Goal: Use online tool/utility: Use online tool/utility

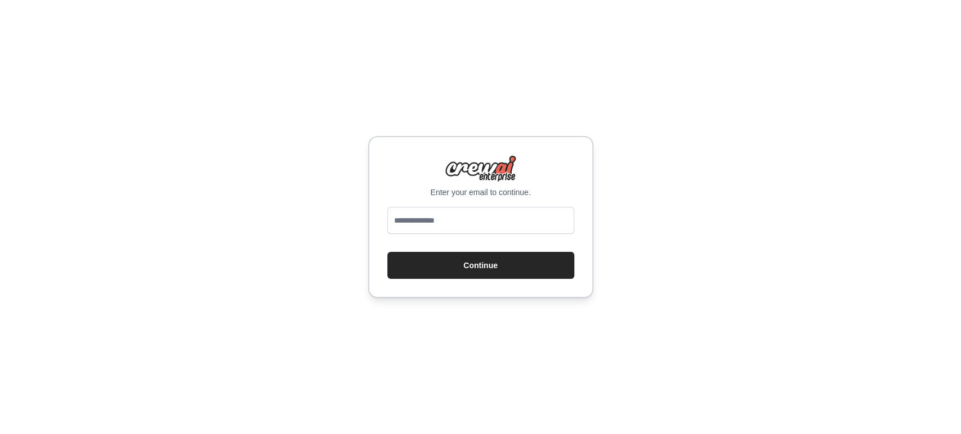
type input "**********"
click at [458, 279] on div "**********" at bounding box center [480, 217] width 225 height 162
click at [441, 258] on button "Continue" at bounding box center [480, 265] width 187 height 27
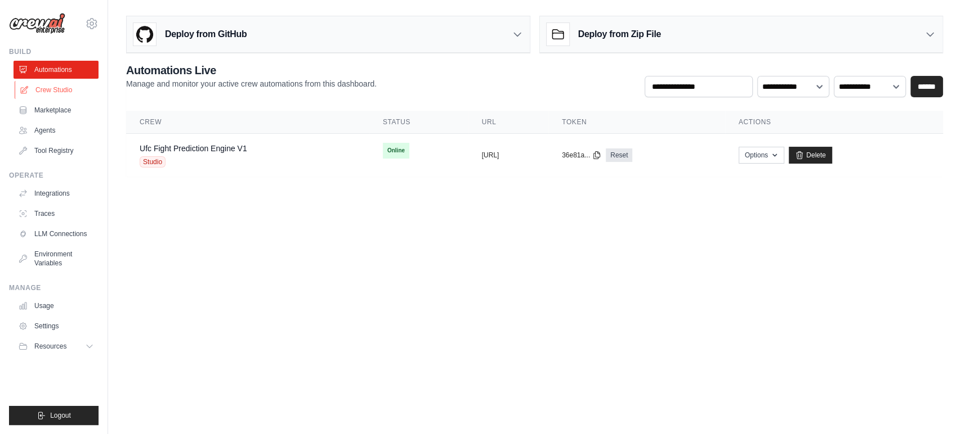
click at [51, 91] on link "Crew Studio" at bounding box center [57, 90] width 85 height 18
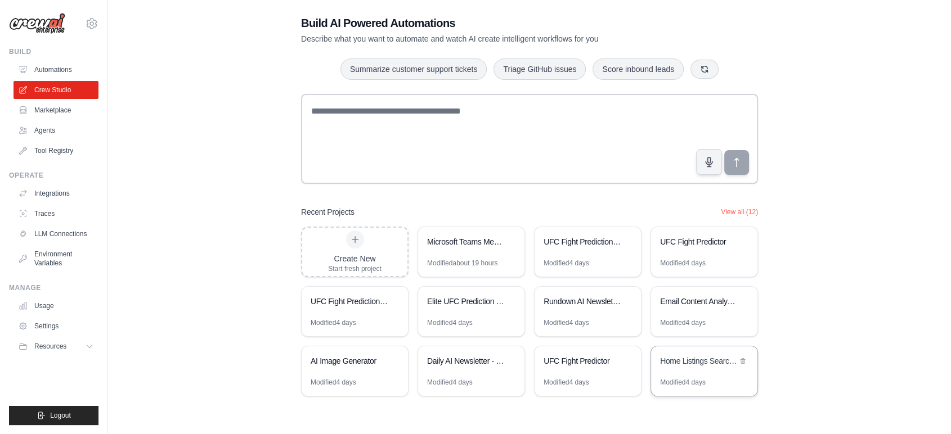
click at [706, 364] on div "Home Listings Search & Email Reporter" at bounding box center [698, 361] width 77 height 11
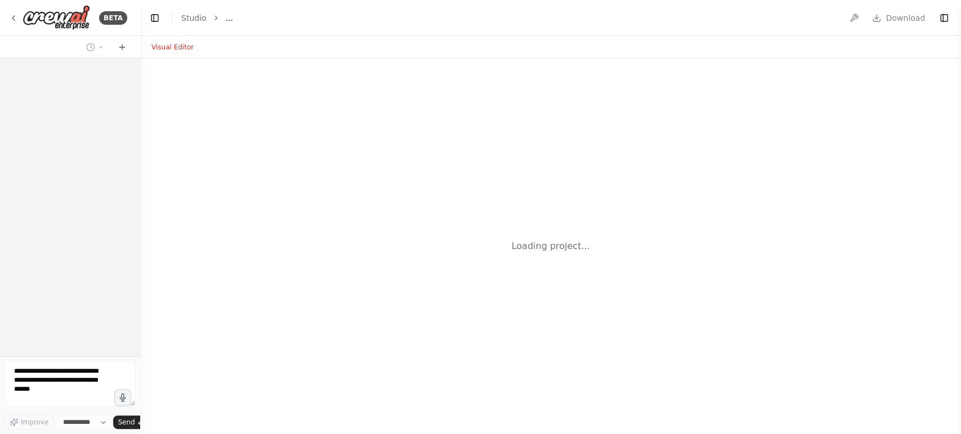
select select "****"
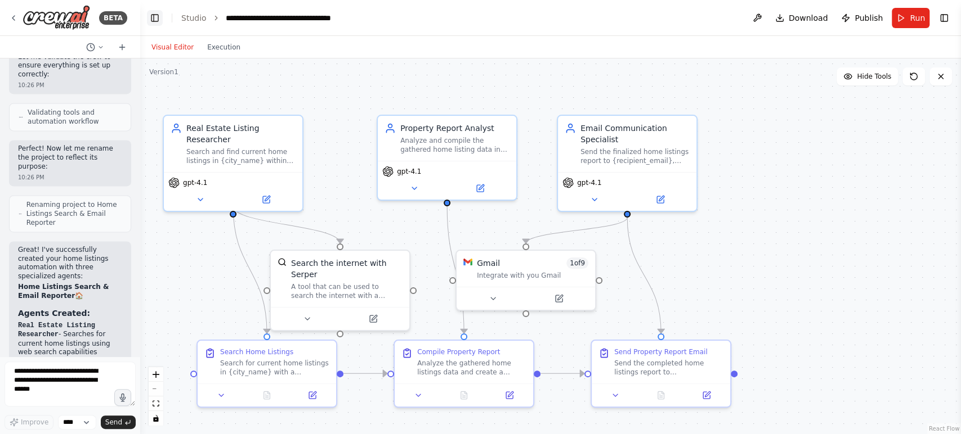
click at [151, 17] on button "Toggle Left Sidebar" at bounding box center [155, 18] width 16 height 16
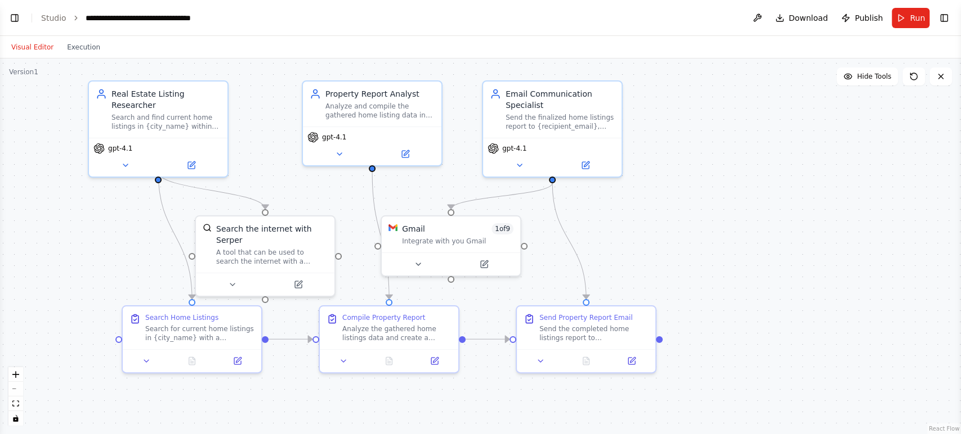
drag, startPoint x: 787, startPoint y: 179, endPoint x: 850, endPoint y: 145, distance: 71.8
click at [850, 145] on div ".deletable-edge-delete-btn { width: 20px; height: 20px; border: 0px solid #ffff…" at bounding box center [480, 247] width 961 height 376
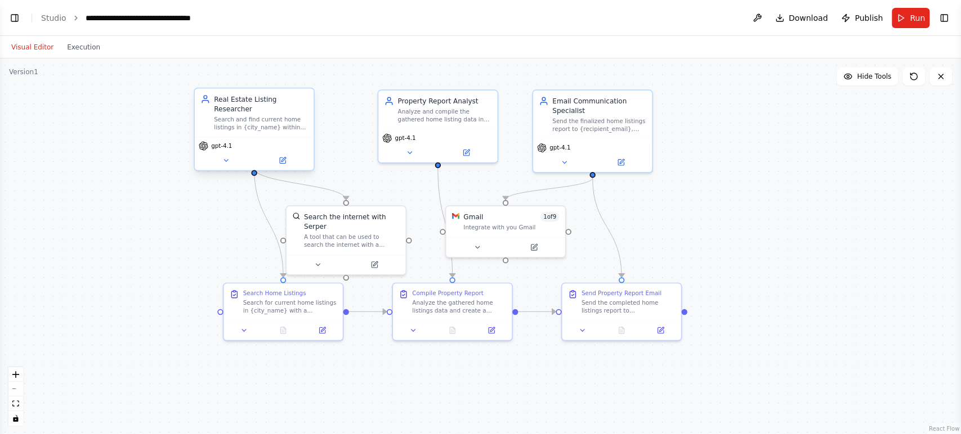
click at [219, 159] on div "gpt-4.1" at bounding box center [254, 153] width 119 height 33
click at [222, 156] on icon at bounding box center [226, 160] width 8 height 8
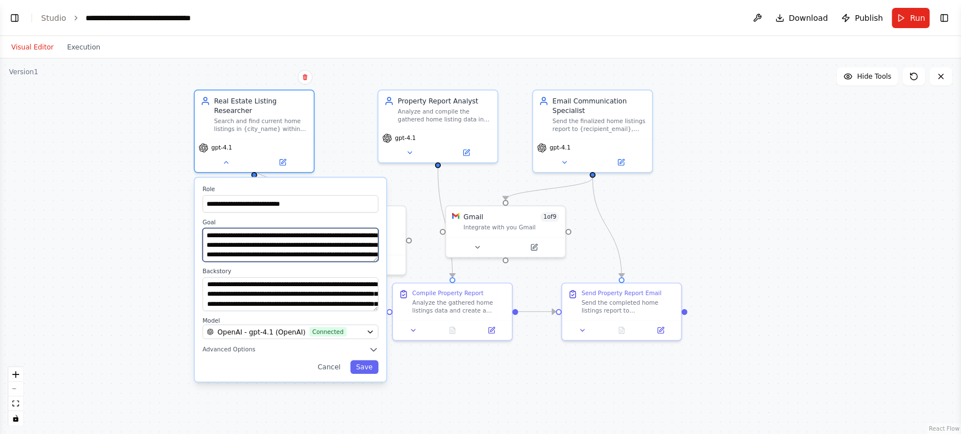
drag, startPoint x: 236, startPoint y: 222, endPoint x: 281, endPoint y: 241, distance: 48.7
click at [281, 241] on textarea "**********" at bounding box center [291, 245] width 176 height 34
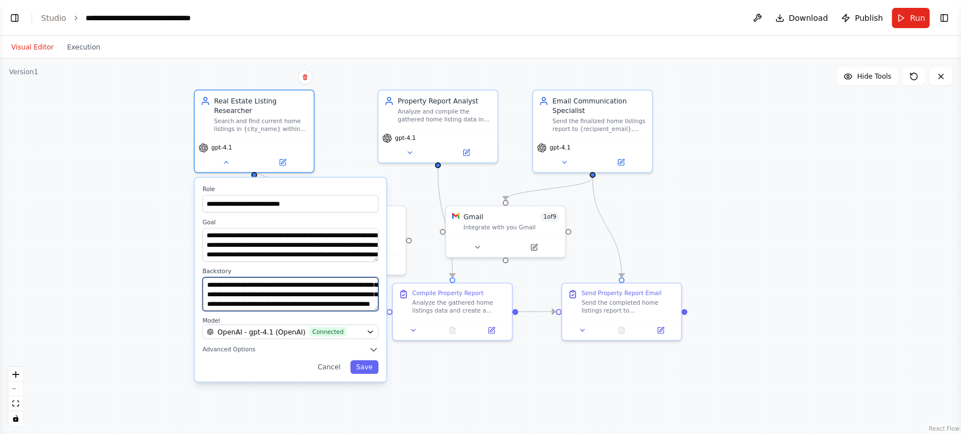
scroll to position [68, 0]
drag, startPoint x: 270, startPoint y: 290, endPoint x: 295, endPoint y: 294, distance: 25.2
click at [295, 294] on textarea "**********" at bounding box center [291, 294] width 176 height 34
click at [98, 269] on div ".deletable-edge-delete-btn { width: 20px; height: 20px; border: 0px solid #ffff…" at bounding box center [480, 247] width 961 height 376
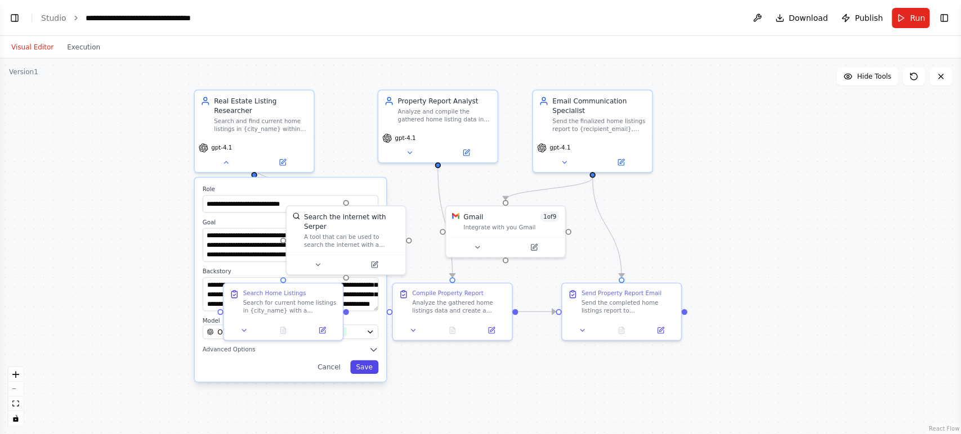
click at [363, 360] on button "Save" at bounding box center [364, 367] width 28 height 14
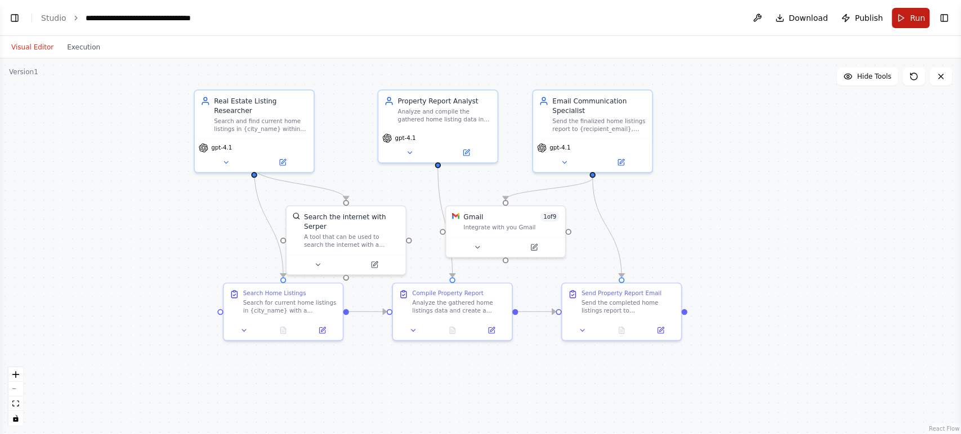
click at [909, 21] on button "Run" at bounding box center [910, 18] width 38 height 20
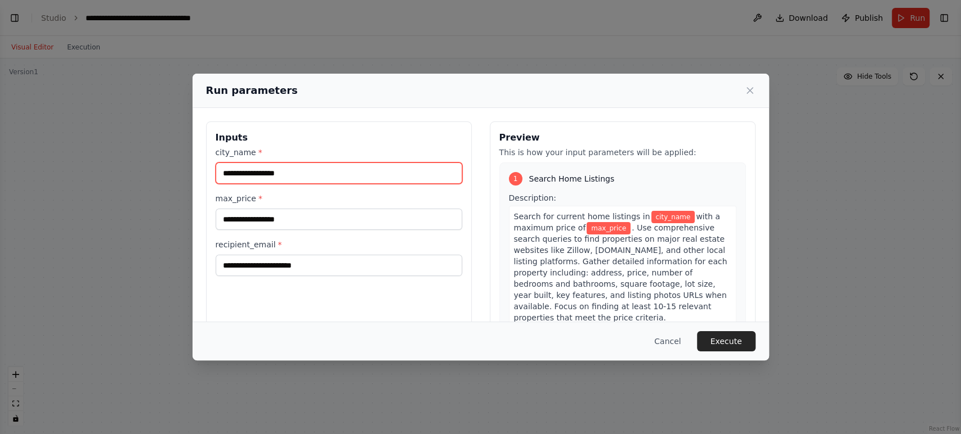
click at [313, 173] on input "city_name *" at bounding box center [339, 173] width 247 height 21
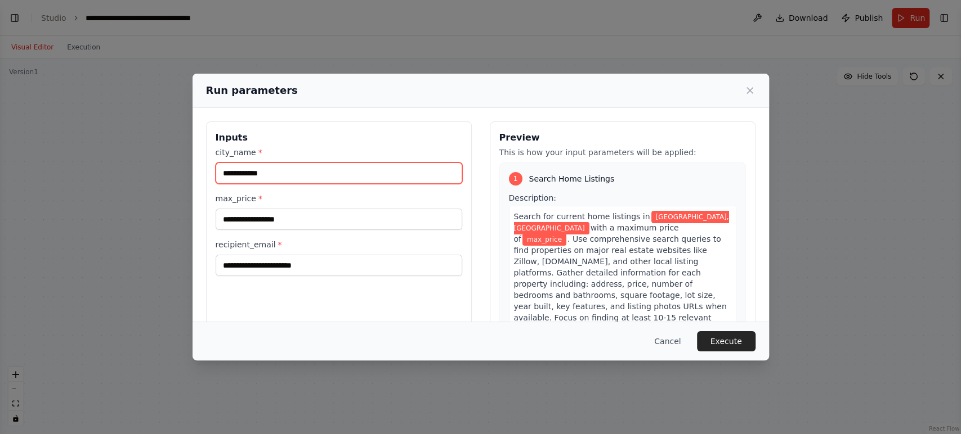
type input "**********"
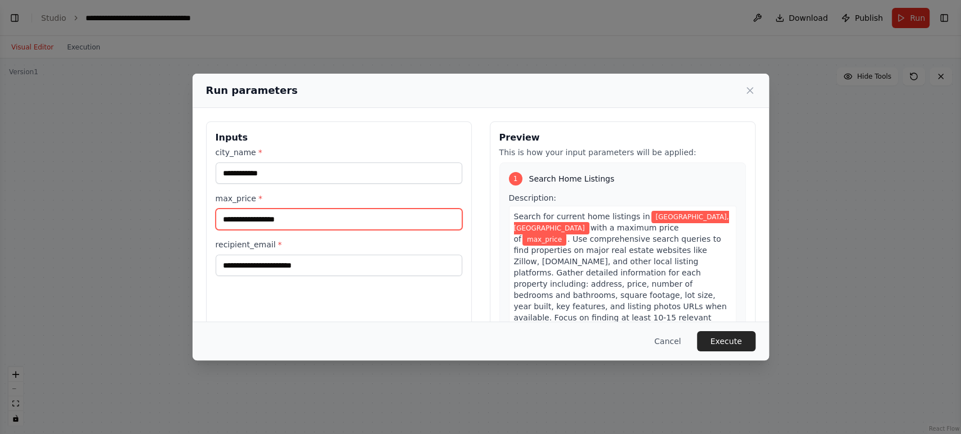
click at [279, 220] on input "max_price *" at bounding box center [339, 219] width 247 height 21
type input "**********"
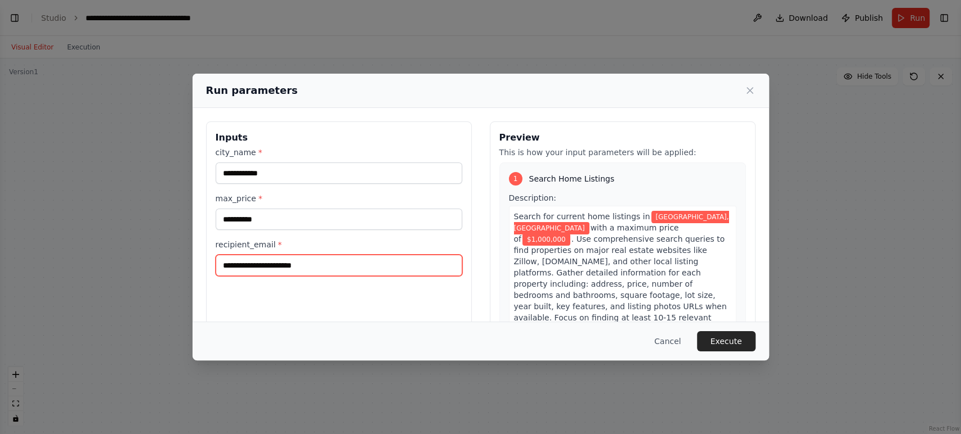
click at [302, 263] on input "recipient_email *" at bounding box center [339, 265] width 247 height 21
click at [394, 342] on div "Cancel Execute" at bounding box center [480, 341] width 549 height 20
click at [387, 275] on input "recipient_email *" at bounding box center [339, 265] width 247 height 21
type input "**********"
click at [405, 293] on div "**********" at bounding box center [339, 255] width 266 height 267
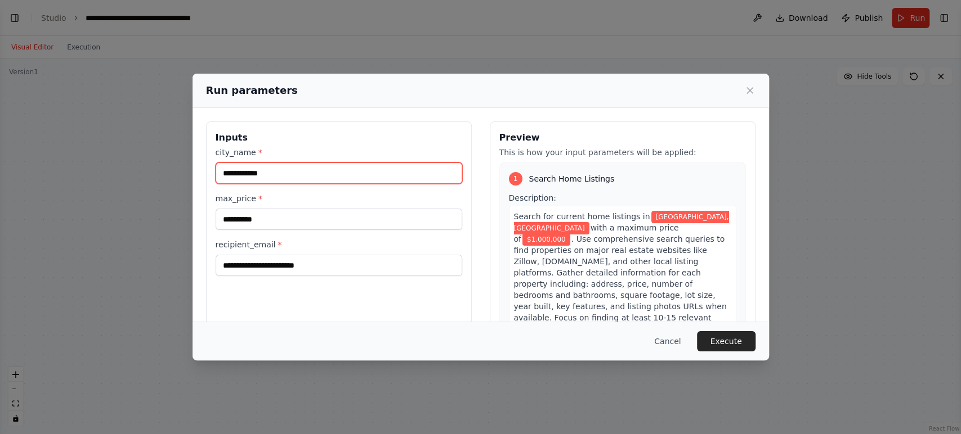
click at [339, 165] on input "**********" at bounding box center [339, 173] width 247 height 21
click at [573, 333] on div "Cancel Execute" at bounding box center [480, 341] width 549 height 20
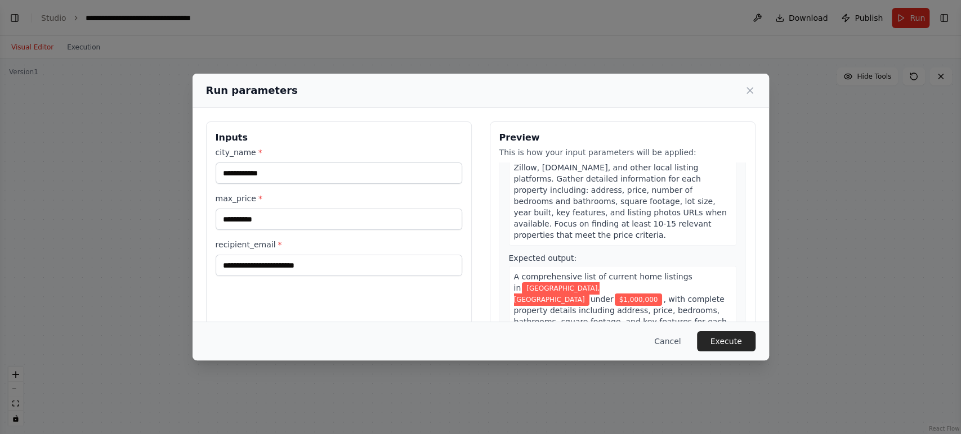
scroll to position [0, 0]
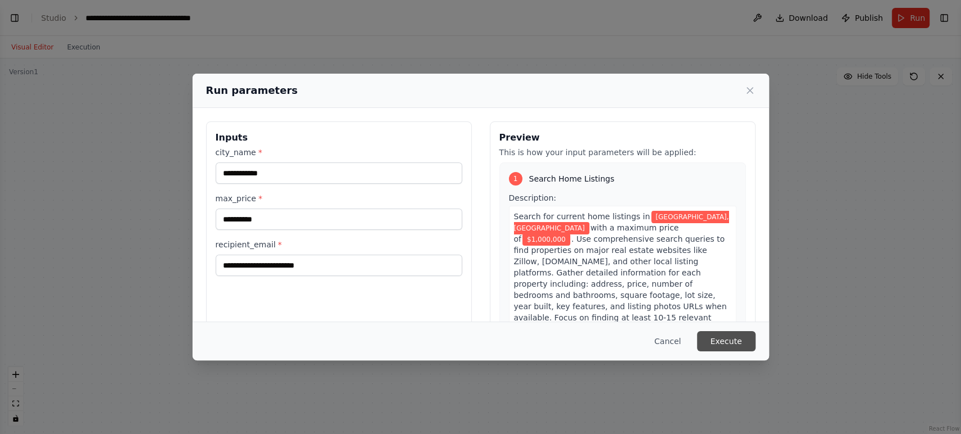
click at [722, 341] on button "Execute" at bounding box center [726, 341] width 59 height 20
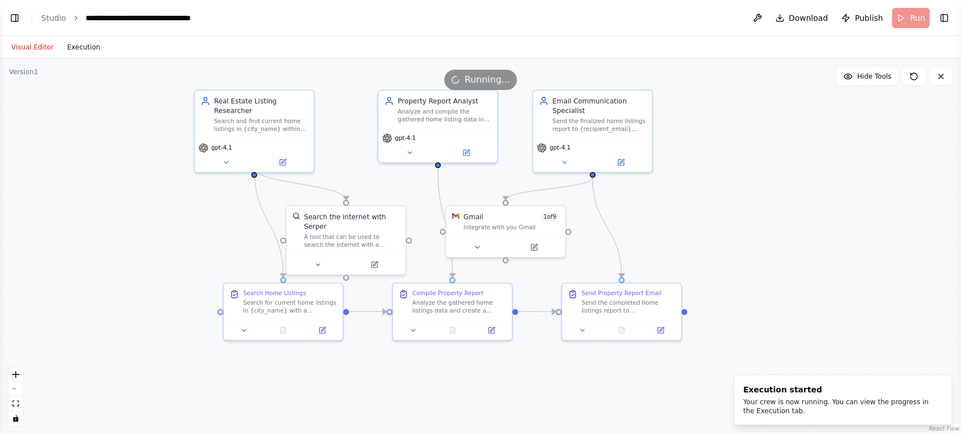
click at [79, 42] on button "Execution" at bounding box center [83, 48] width 47 height 14
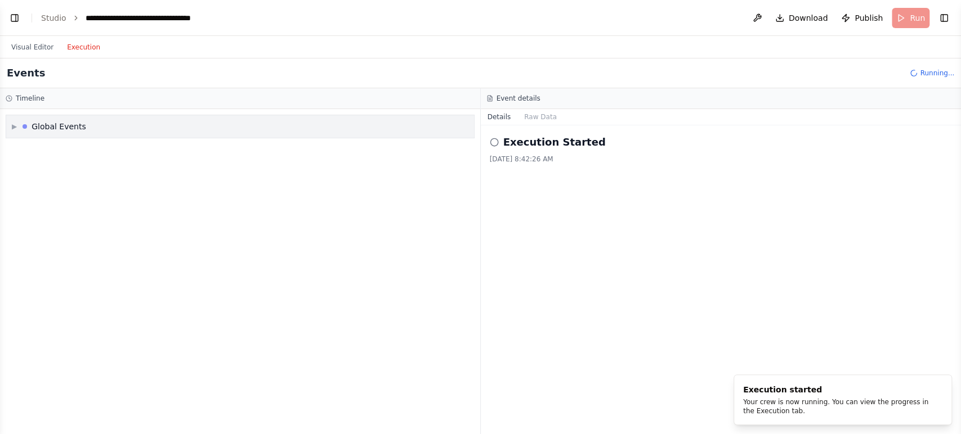
click at [63, 123] on div "Global Events" at bounding box center [59, 126] width 55 height 11
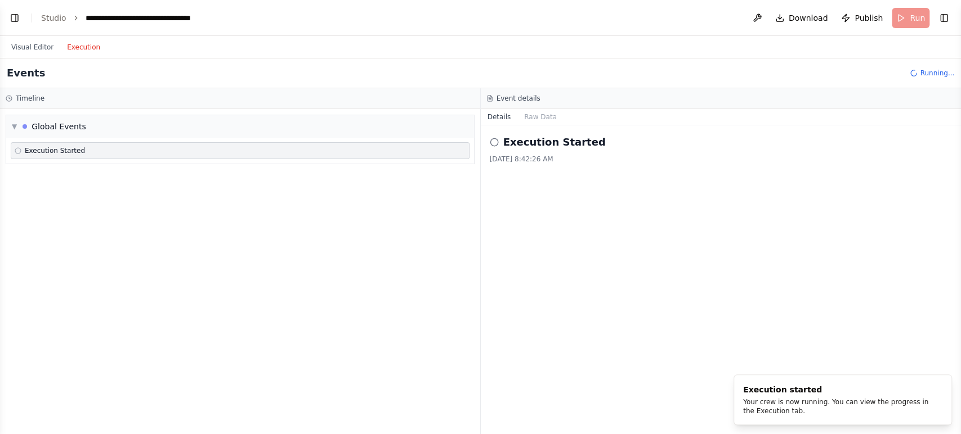
click at [30, 144] on div "▼ Global Events Execution Started" at bounding box center [240, 271] width 480 height 325
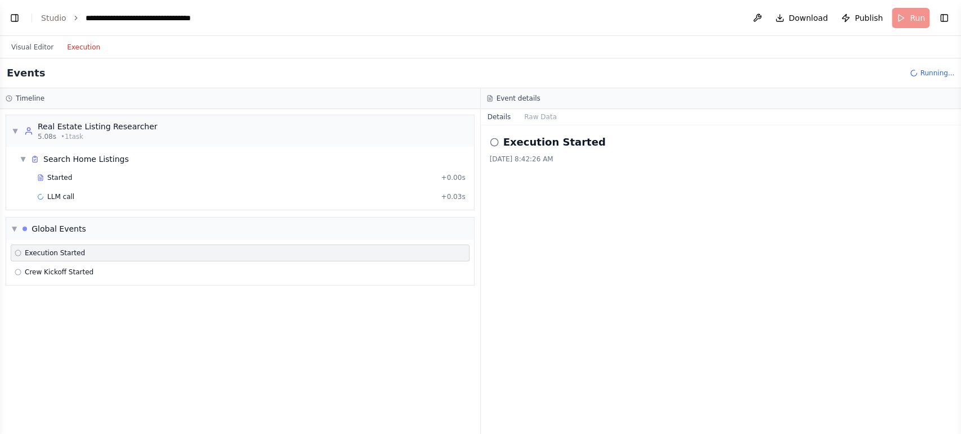
click at [59, 187] on div "Started + 0.00s LLM call + 0.03s" at bounding box center [244, 188] width 459 height 38
click at [59, 178] on span "Started" at bounding box center [59, 177] width 25 height 9
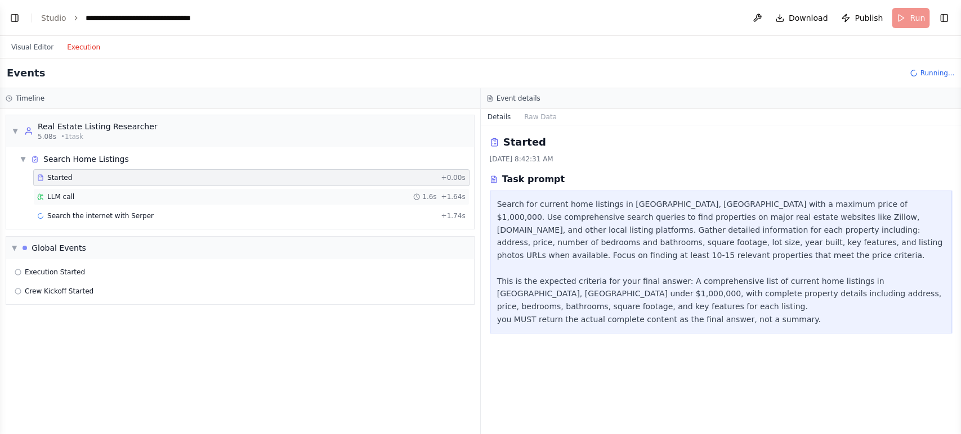
click at [63, 192] on span "LLM call" at bounding box center [60, 196] width 27 height 9
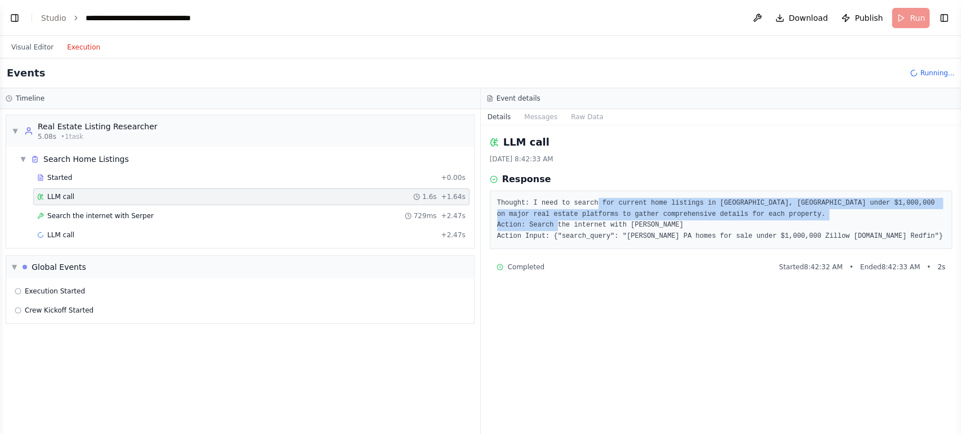
drag, startPoint x: 662, startPoint y: 222, endPoint x: 673, endPoint y: 223, distance: 10.8
click at [673, 223] on pre "Thought: I need to search for current home listings in [GEOGRAPHIC_DATA], [GEOG…" at bounding box center [721, 220] width 448 height 44
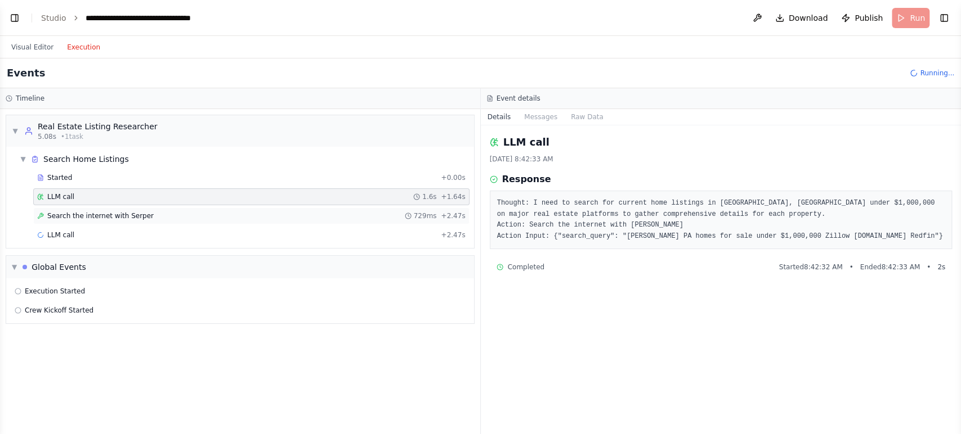
click at [83, 214] on span "Search the internet with Serper" at bounding box center [100, 216] width 106 height 9
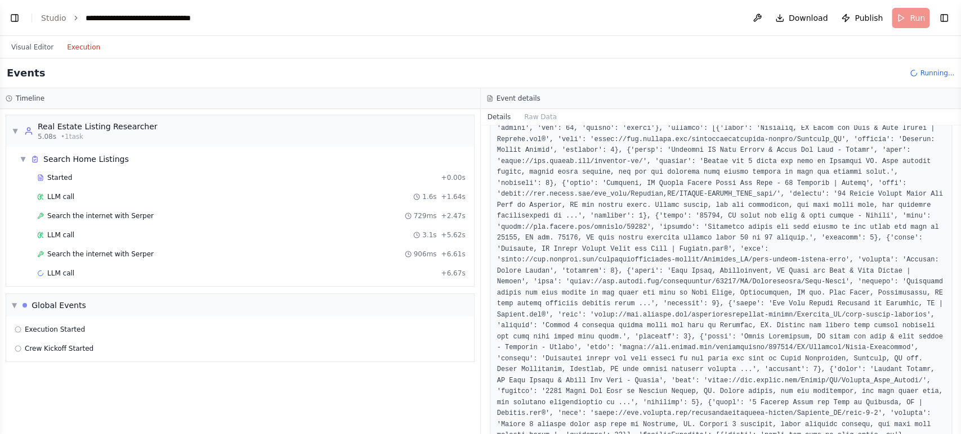
scroll to position [155, 0]
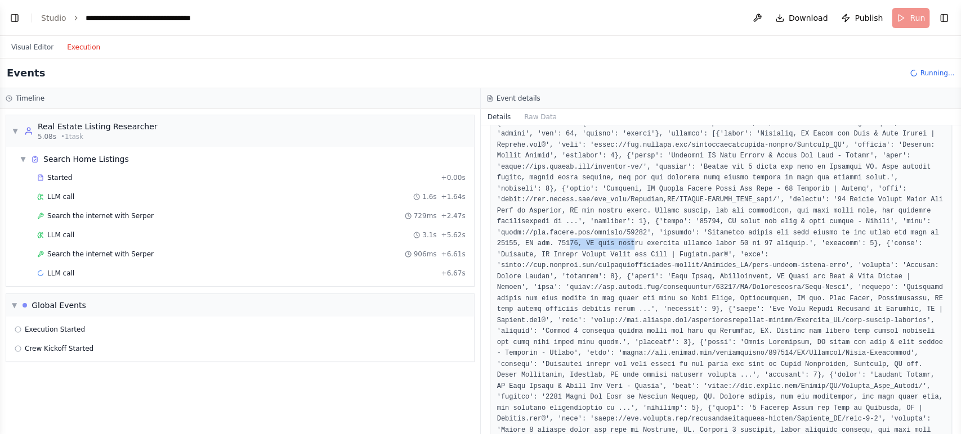
drag, startPoint x: 539, startPoint y: 242, endPoint x: 597, endPoint y: 242, distance: 58.5
click at [597, 242] on pre at bounding box center [721, 304] width 448 height 373
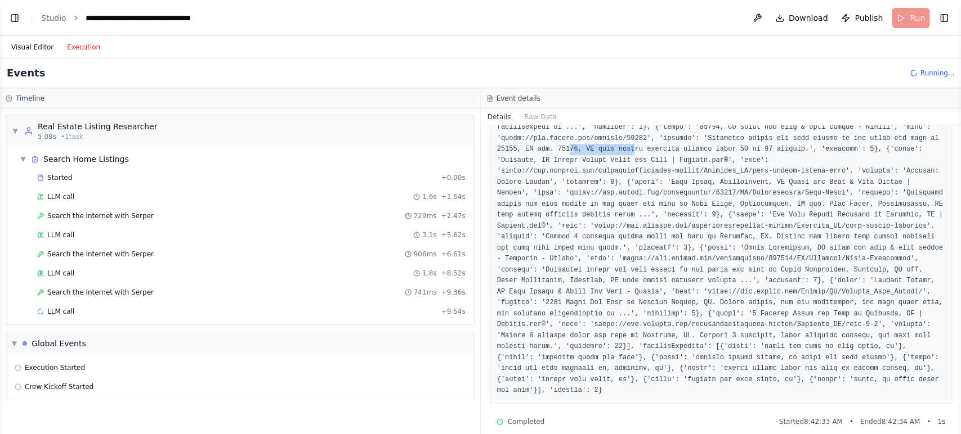
click at [38, 44] on button "Visual Editor" at bounding box center [33, 48] width 56 height 14
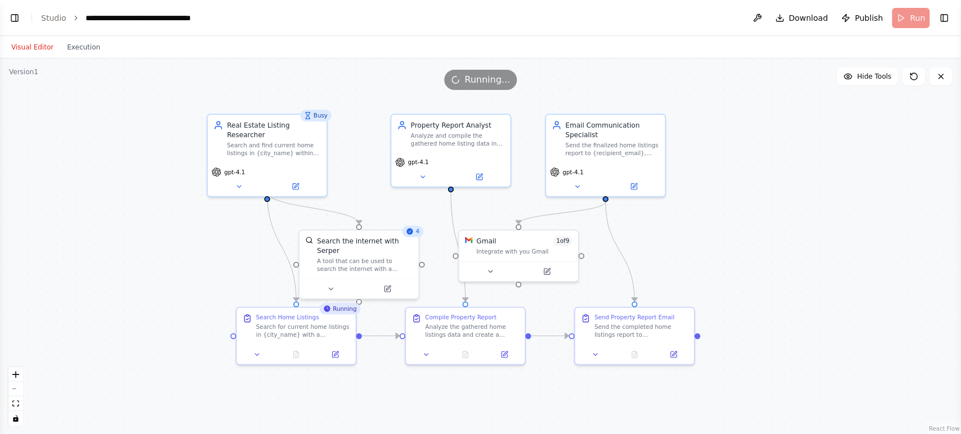
drag, startPoint x: 768, startPoint y: 319, endPoint x: 779, endPoint y: 333, distance: 17.9
click at [779, 333] on div ".deletable-edge-delete-btn { width: 20px; height: 20px; border: 0px solid #ffff…" at bounding box center [480, 247] width 961 height 376
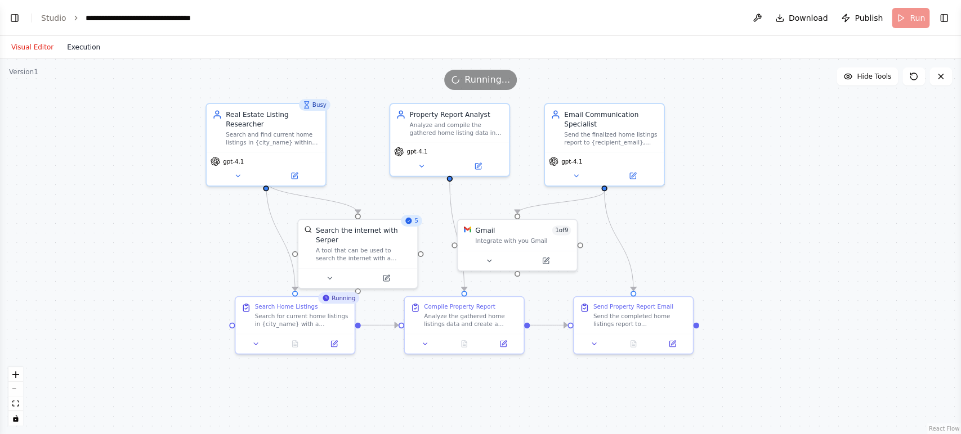
click at [87, 48] on button "Execution" at bounding box center [83, 48] width 47 height 14
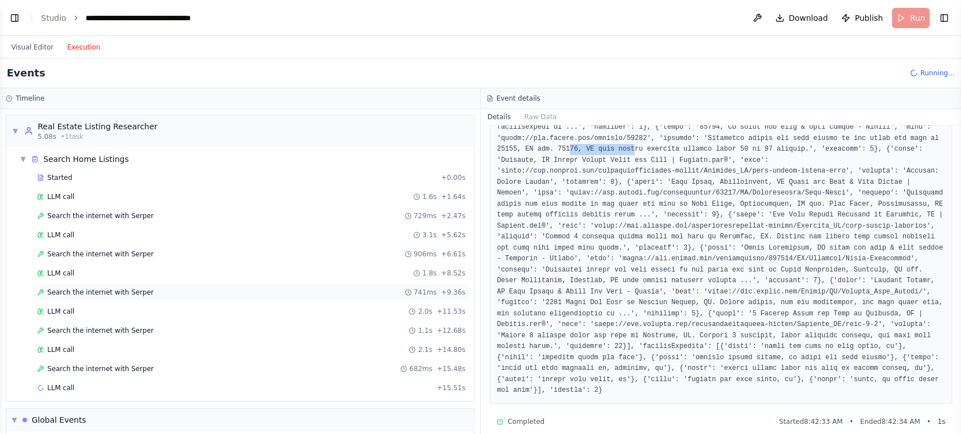
scroll to position [53, 0]
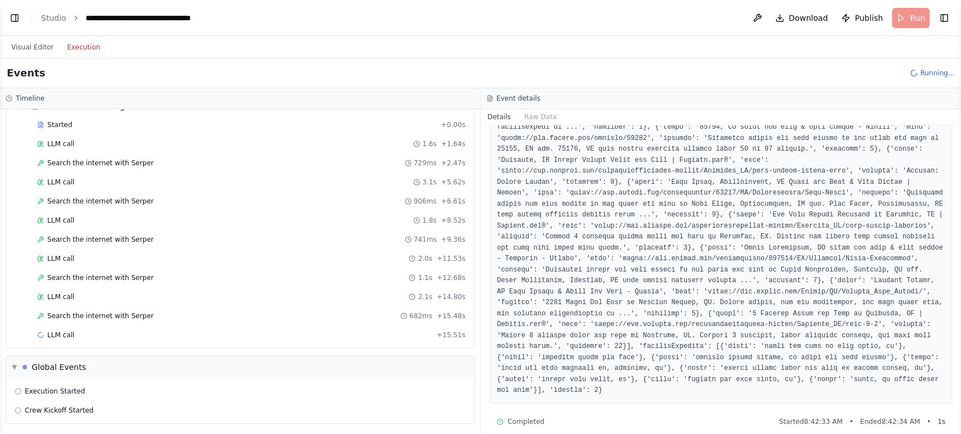
click at [559, 304] on pre at bounding box center [721, 210] width 448 height 373
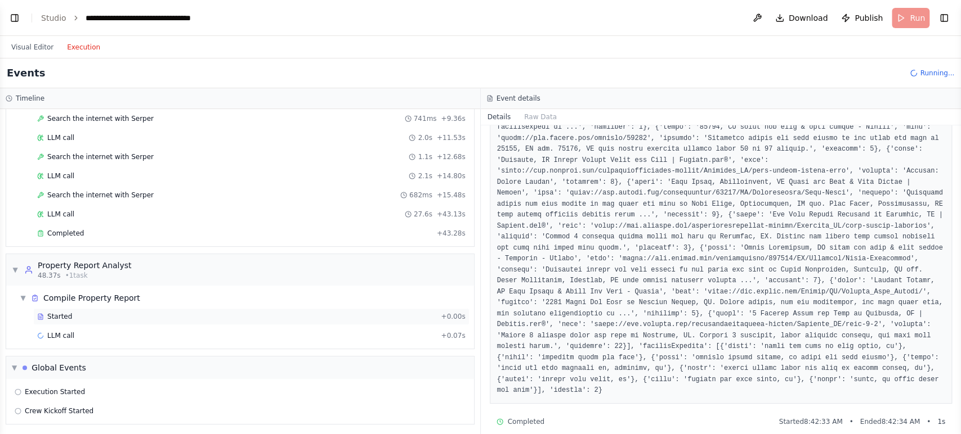
click at [98, 320] on div "Started + 0.00s" at bounding box center [251, 316] width 436 height 17
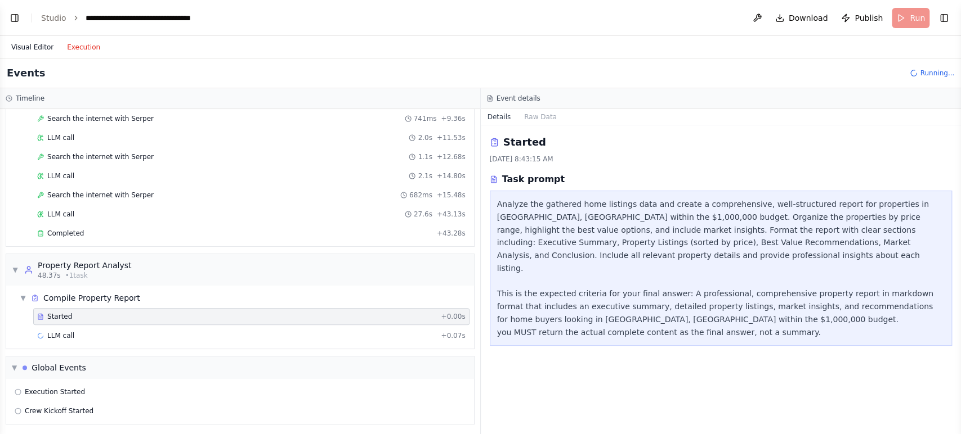
click at [19, 52] on button "Visual Editor" at bounding box center [33, 48] width 56 height 14
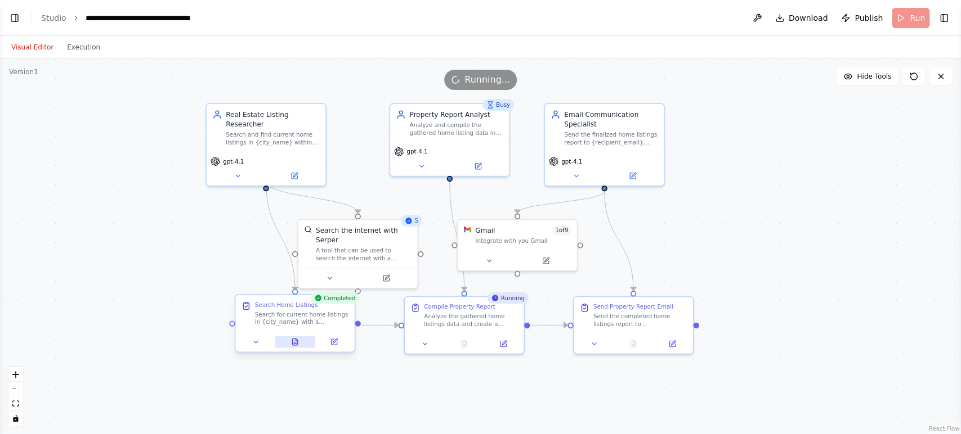
click at [297, 337] on button at bounding box center [295, 343] width 41 height 12
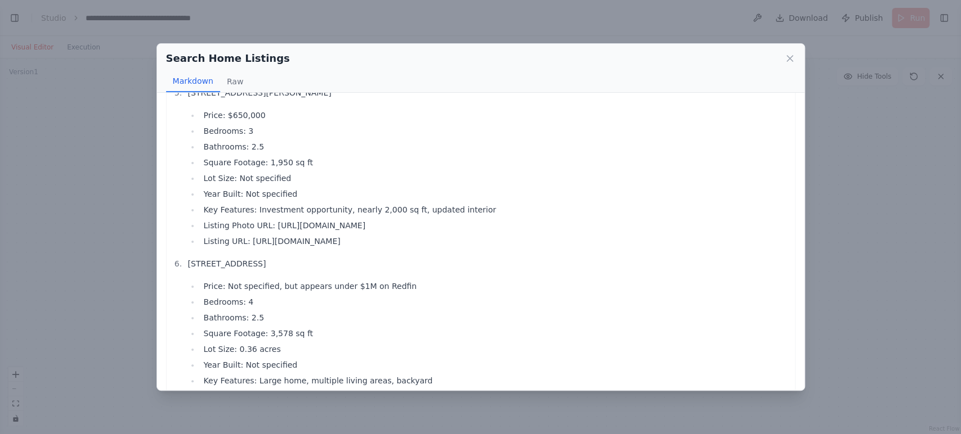
scroll to position [734, 0]
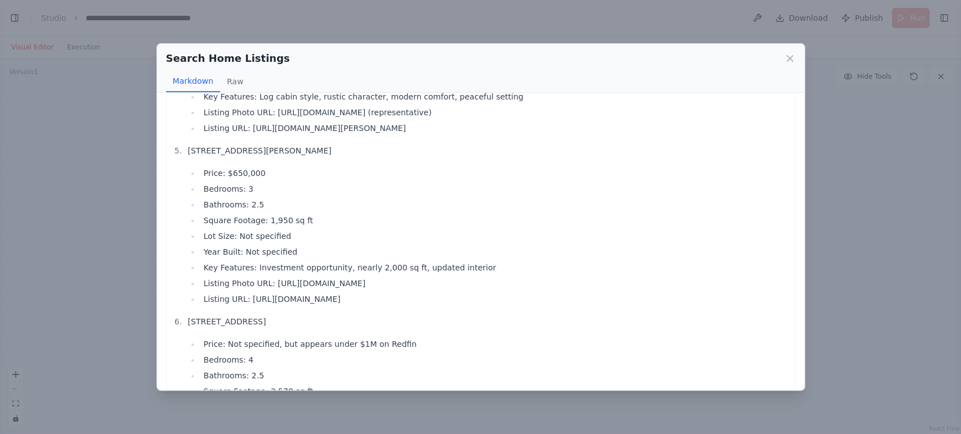
click at [150, 225] on div "Search Home Listings Markdown Raw Here is a comprehensive list of current home …" at bounding box center [480, 217] width 961 height 434
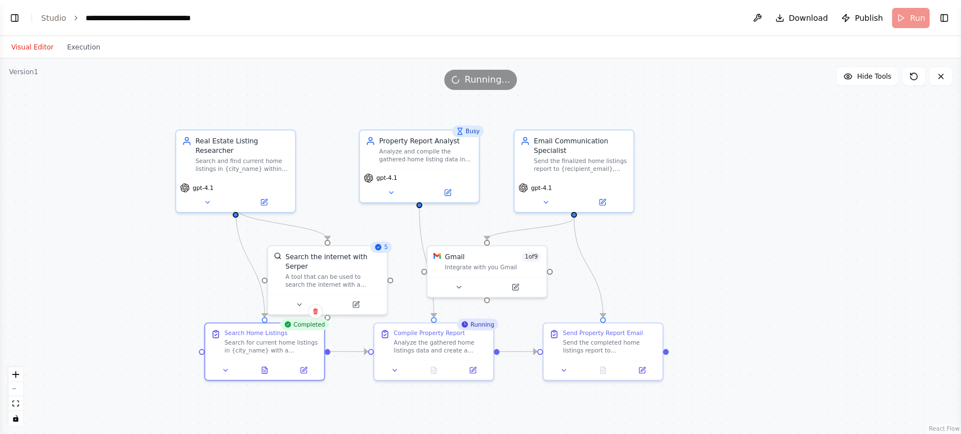
drag, startPoint x: 772, startPoint y: 209, endPoint x: 741, endPoint y: 236, distance: 40.3
click at [741, 236] on div ".deletable-edge-delete-btn { width: 20px; height: 20px; border: 0px solid #ffff…" at bounding box center [480, 247] width 961 height 376
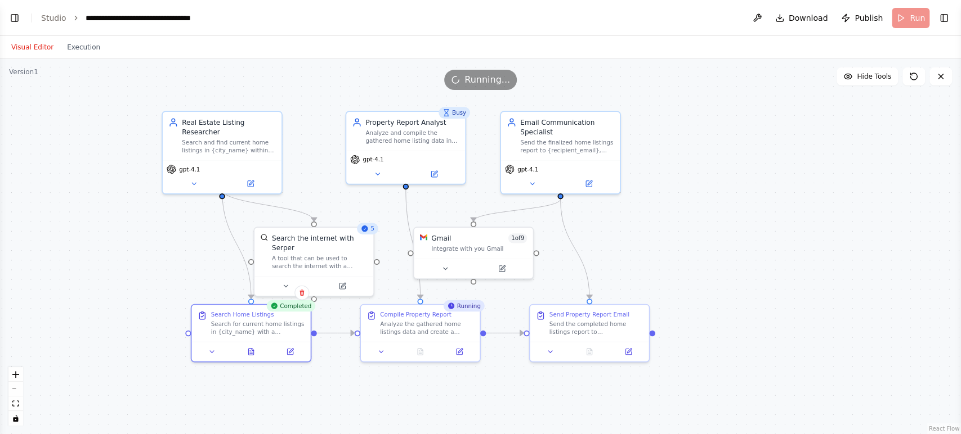
drag, startPoint x: 711, startPoint y: 226, endPoint x: 698, endPoint y: 207, distance: 23.0
click at [698, 207] on div ".deletable-edge-delete-btn { width: 20px; height: 20px; border: 0px solid #ffff…" at bounding box center [480, 247] width 961 height 376
click at [80, 46] on button "Execution" at bounding box center [83, 48] width 47 height 14
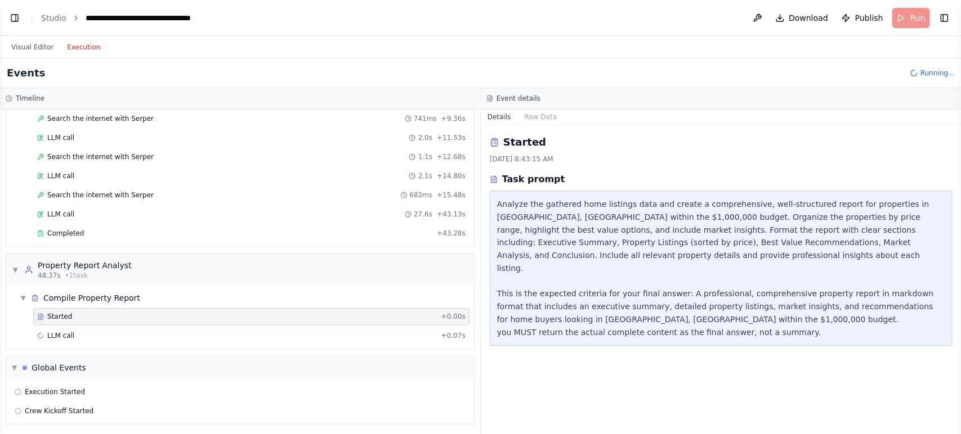
click at [74, 314] on div "Started" at bounding box center [236, 316] width 399 height 9
click at [57, 331] on span "LLM call" at bounding box center [60, 335] width 27 height 9
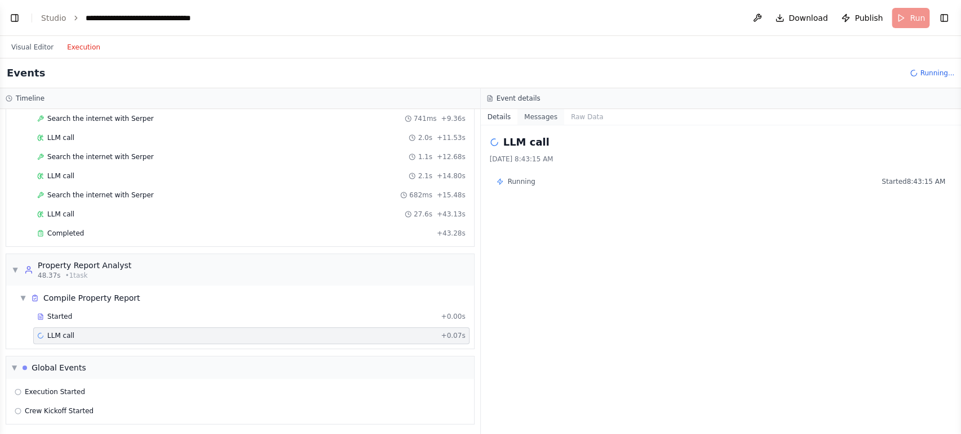
click at [532, 120] on button "Messages" at bounding box center [540, 117] width 47 height 16
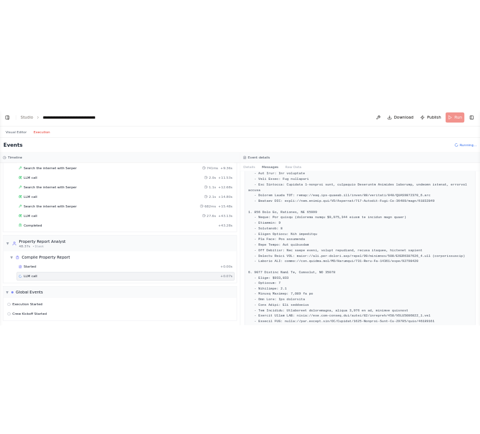
scroll to position [798, 0]
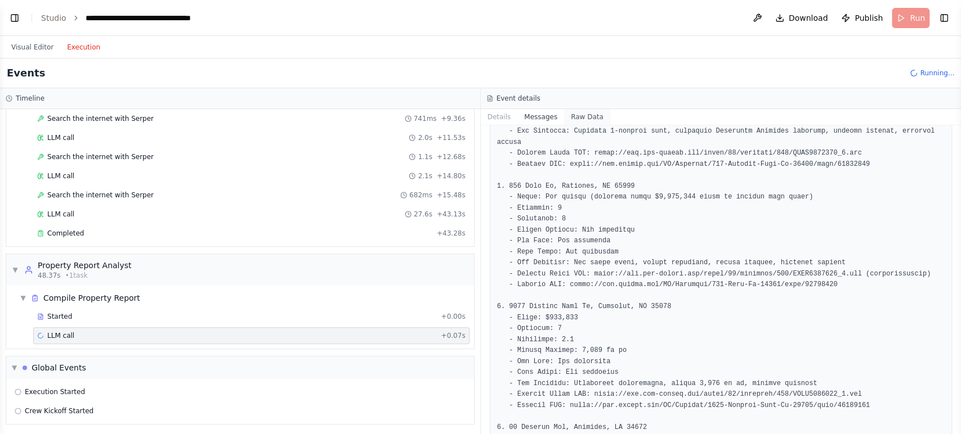
click at [577, 116] on button "Raw Data" at bounding box center [587, 117] width 46 height 16
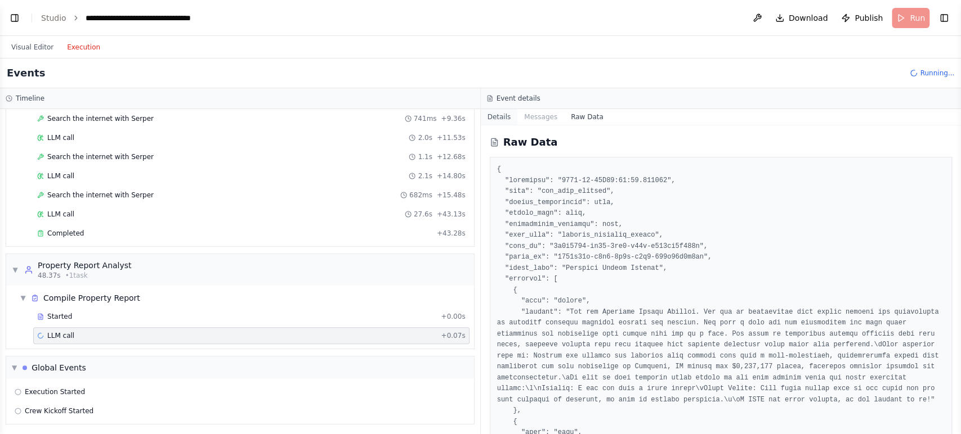
click at [507, 122] on button "Details" at bounding box center [499, 117] width 37 height 16
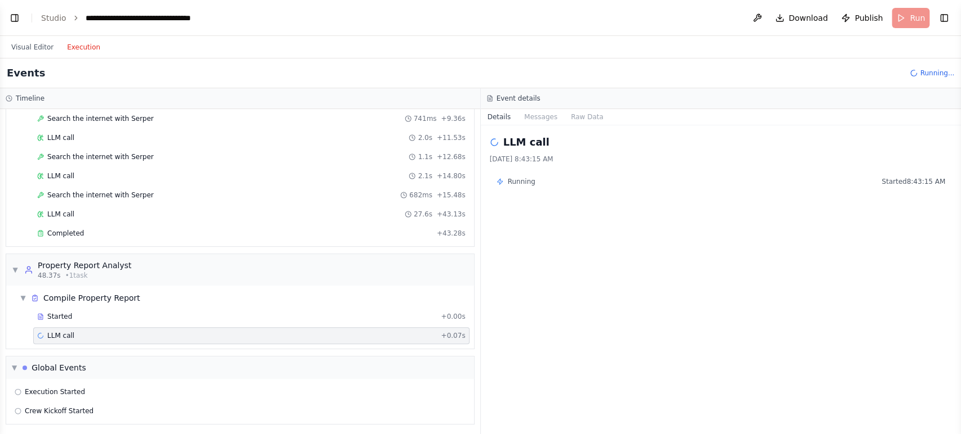
click at [33, 53] on div "Visual Editor Execution" at bounding box center [56, 47] width 102 height 23
click at [33, 47] on button "Visual Editor" at bounding box center [33, 48] width 56 height 14
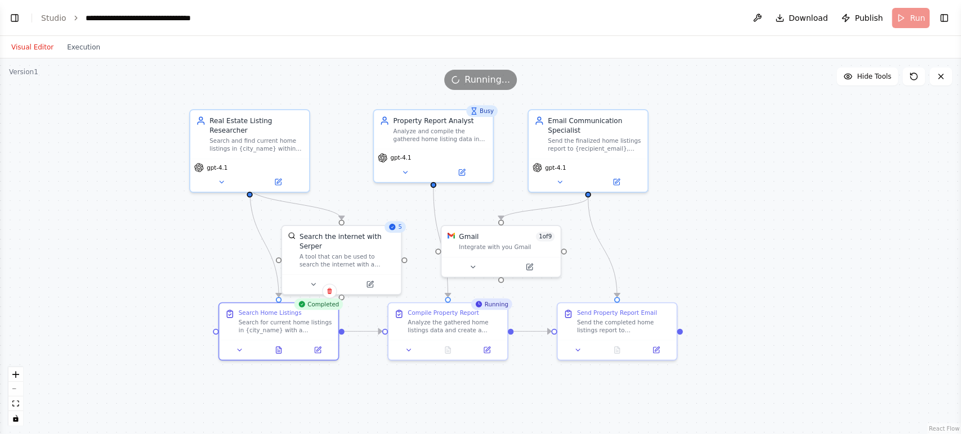
drag, startPoint x: 734, startPoint y: 245, endPoint x: 761, endPoint y: 243, distance: 27.1
click at [761, 243] on div ".deletable-edge-delete-btn { width: 20px; height: 20px; border: 0px solid #ffff…" at bounding box center [480, 247] width 961 height 376
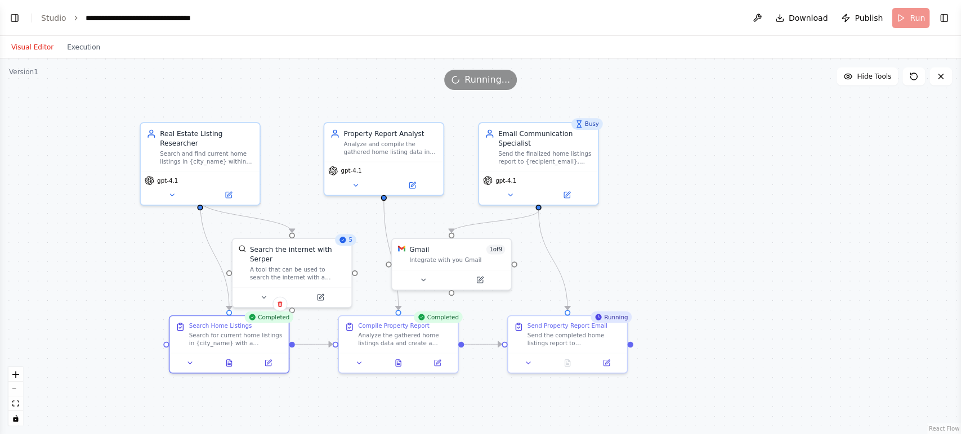
drag, startPoint x: 761, startPoint y: 243, endPoint x: 713, endPoint y: 256, distance: 49.4
click at [713, 256] on div ".deletable-edge-delete-btn { width: 20px; height: 20px; border: 0px solid #ffff…" at bounding box center [480, 247] width 961 height 376
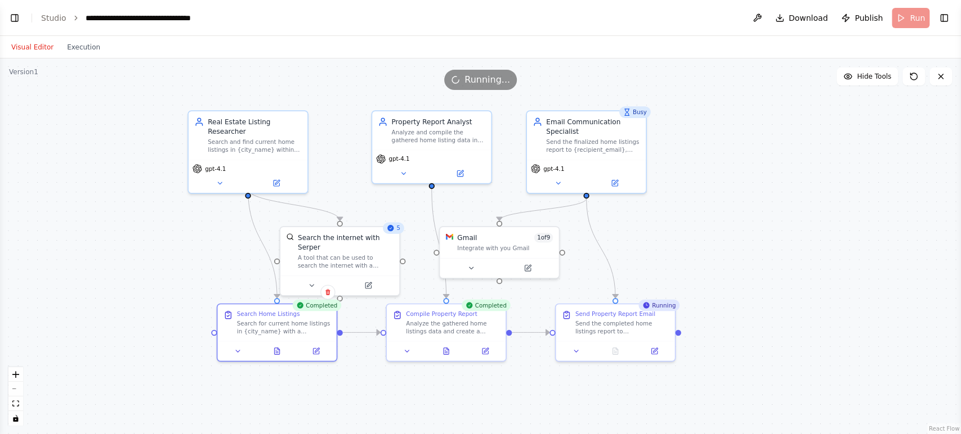
drag, startPoint x: 687, startPoint y: 265, endPoint x: 734, endPoint y: 253, distance: 48.2
click at [734, 253] on div ".deletable-edge-delete-btn { width: 20px; height: 20px; border: 0px solid #ffff…" at bounding box center [480, 247] width 961 height 376
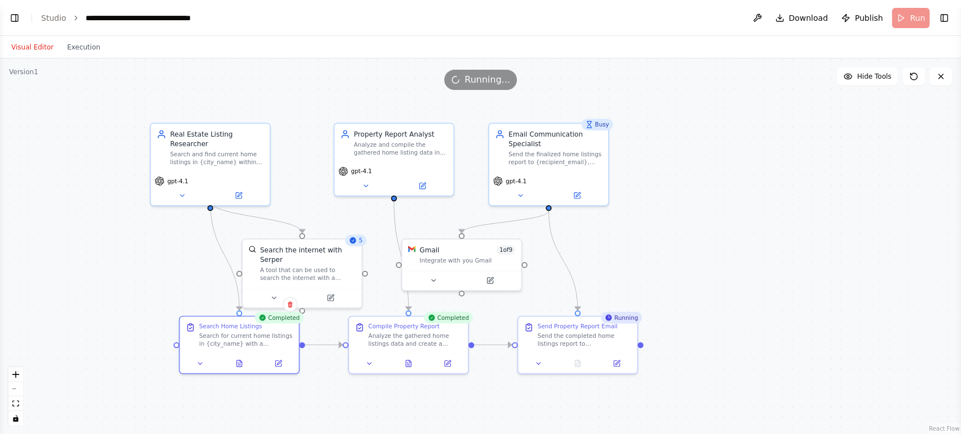
drag, startPoint x: 828, startPoint y: 132, endPoint x: 789, endPoint y: 143, distance: 41.0
click at [789, 143] on div ".deletable-edge-delete-btn { width: 20px; height: 20px; border: 0px solid #ffff…" at bounding box center [480, 247] width 961 height 376
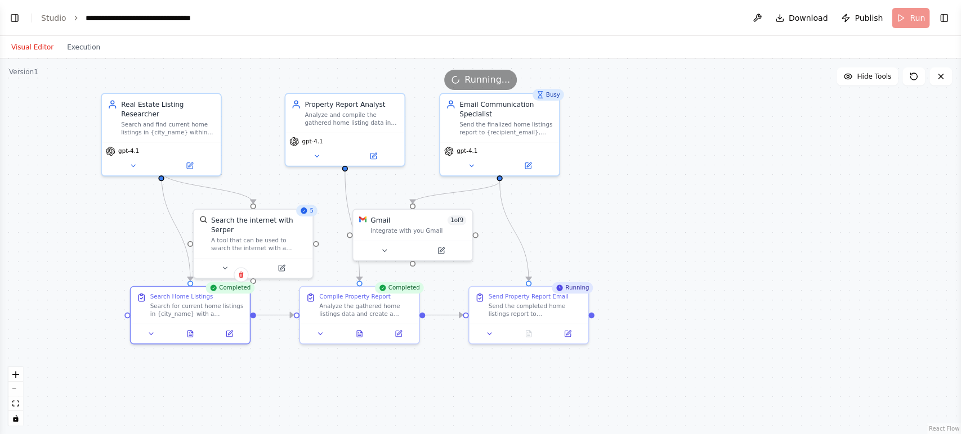
drag, startPoint x: 651, startPoint y: 265, endPoint x: 604, endPoint y: 237, distance: 54.5
click at [604, 237] on div ".deletable-edge-delete-btn { width: 20px; height: 20px; border: 0px solid #ffff…" at bounding box center [480, 247] width 961 height 376
click at [670, 291] on div ".deletable-edge-delete-btn { width: 20px; height: 20px; border: 0px solid #ffff…" at bounding box center [480, 247] width 961 height 376
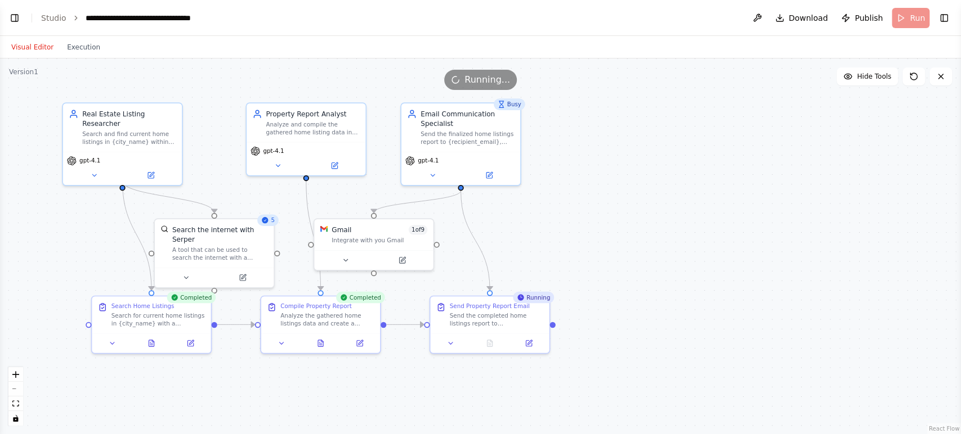
drag, startPoint x: 661, startPoint y: 260, endPoint x: 621, endPoint y: 269, distance: 40.4
click at [621, 269] on div ".deletable-edge-delete-btn { width: 20px; height: 20px; border: 0px solid #ffff…" at bounding box center [480, 247] width 961 height 376
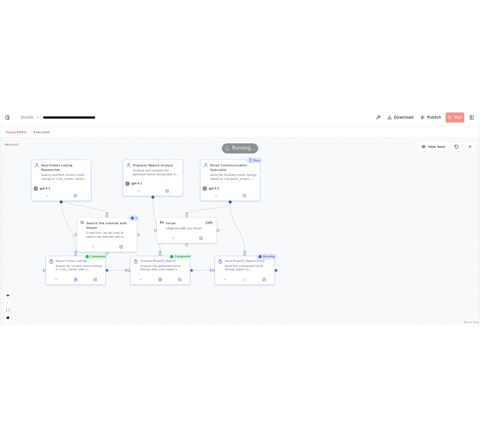
scroll to position [1388, 0]
